Goal: Navigation & Orientation: Find specific page/section

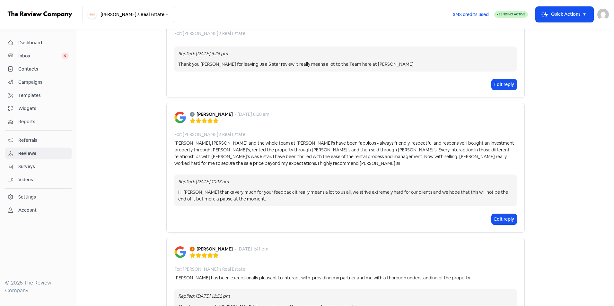
scroll to position [1002, 0]
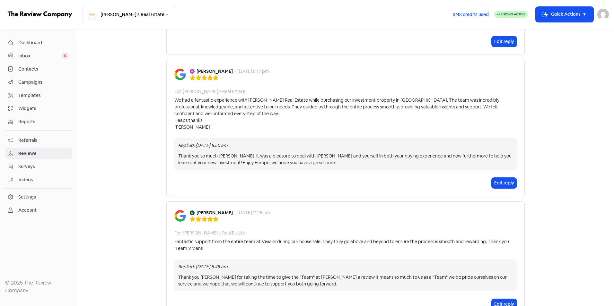
scroll to position [975, 0]
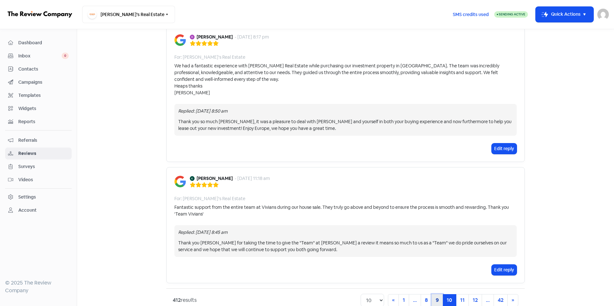
click at [431, 294] on link "9" at bounding box center [436, 300] width 11 height 12
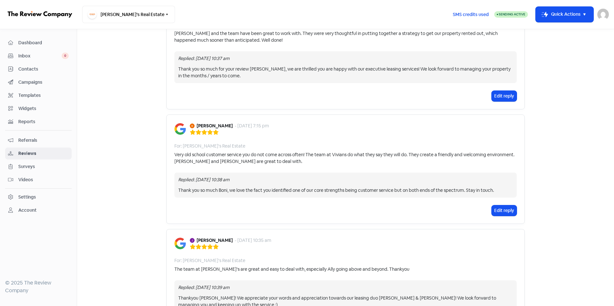
scroll to position [988, 0]
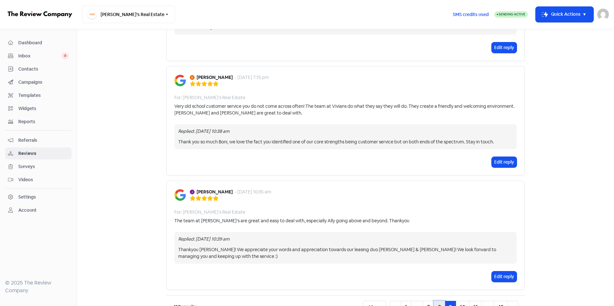
click at [439, 301] on link "8" at bounding box center [439, 307] width 11 height 12
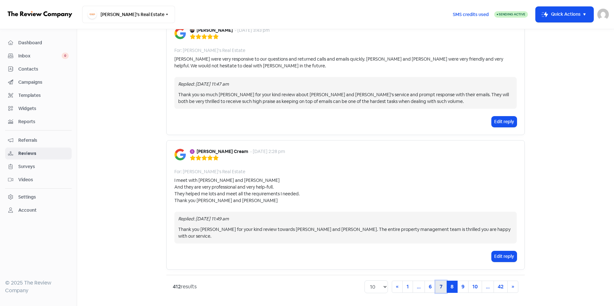
scroll to position [921, 0]
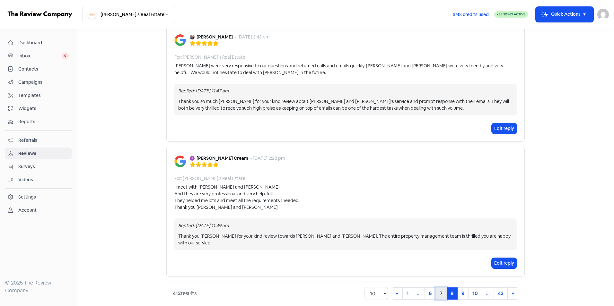
click at [439, 289] on link "7" at bounding box center [440, 294] width 11 height 12
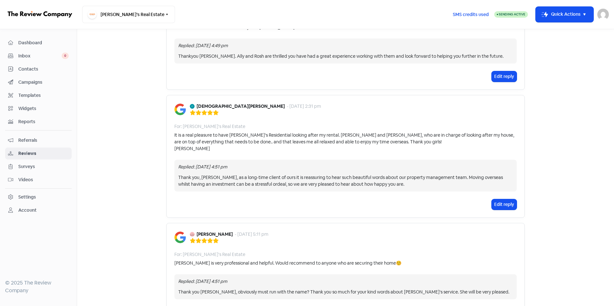
scroll to position [963, 0]
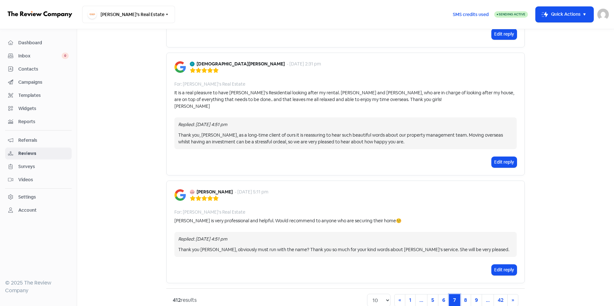
click at [451, 294] on link "7 (current)" at bounding box center [454, 300] width 11 height 12
click at [461, 294] on link "8" at bounding box center [465, 300] width 11 height 12
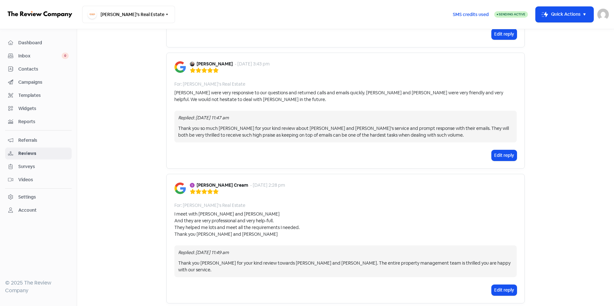
scroll to position [921, 0]
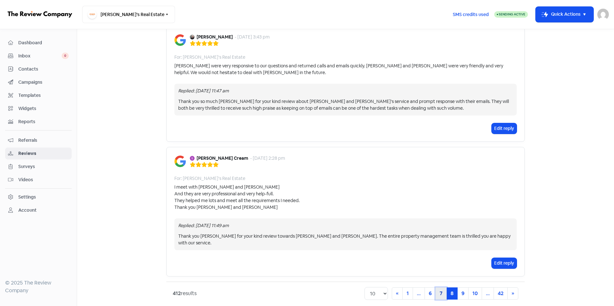
click at [438, 288] on link "7" at bounding box center [440, 294] width 11 height 12
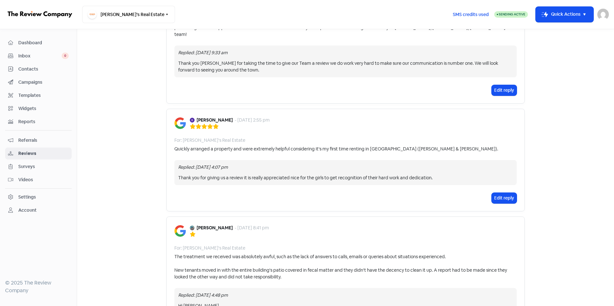
scroll to position [353, 0]
